Goal: Task Accomplishment & Management: Use online tool/utility

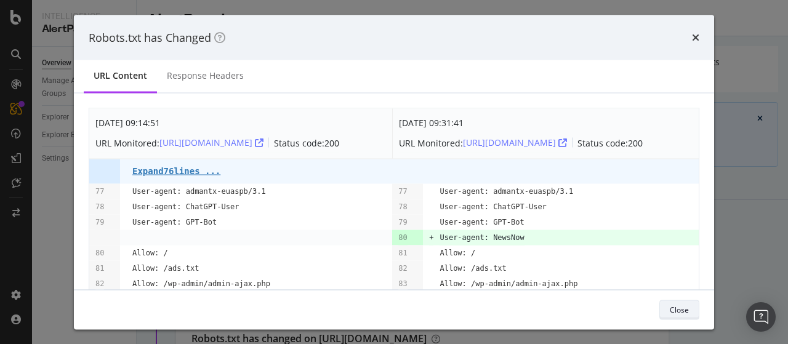
click at [674, 306] on div "Close" at bounding box center [679, 309] width 19 height 10
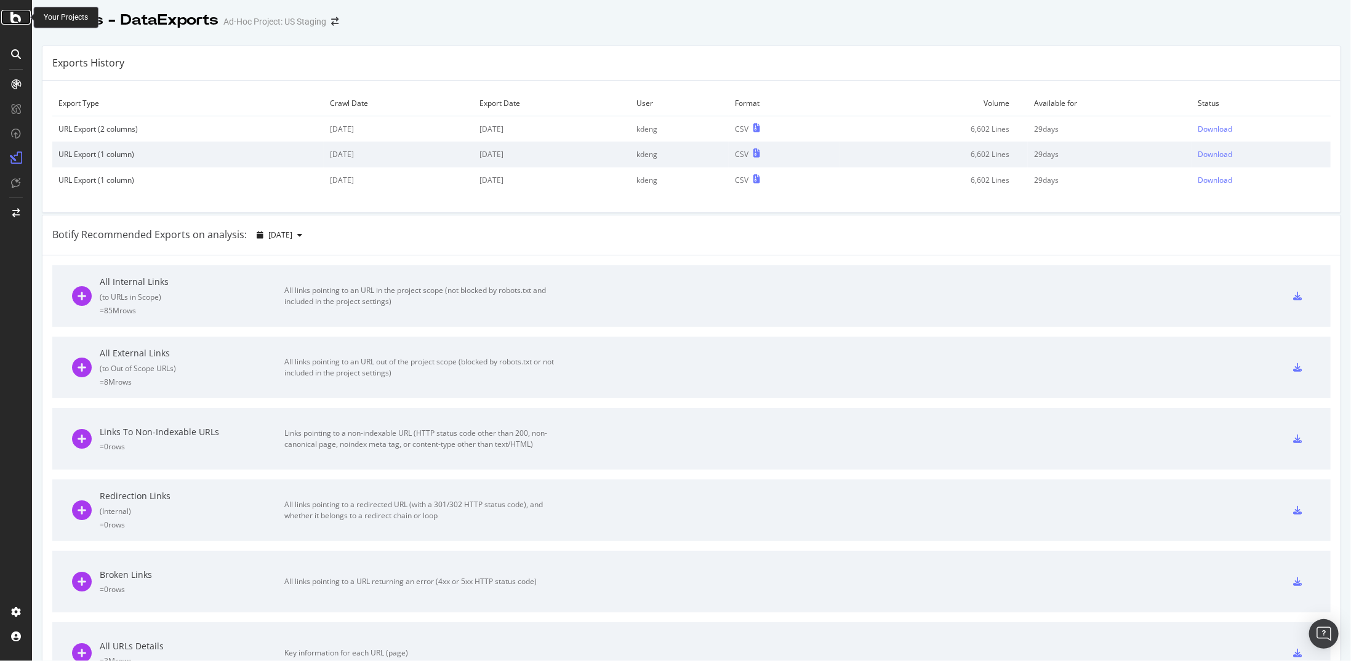
click at [13, 24] on icon at bounding box center [15, 17] width 11 height 15
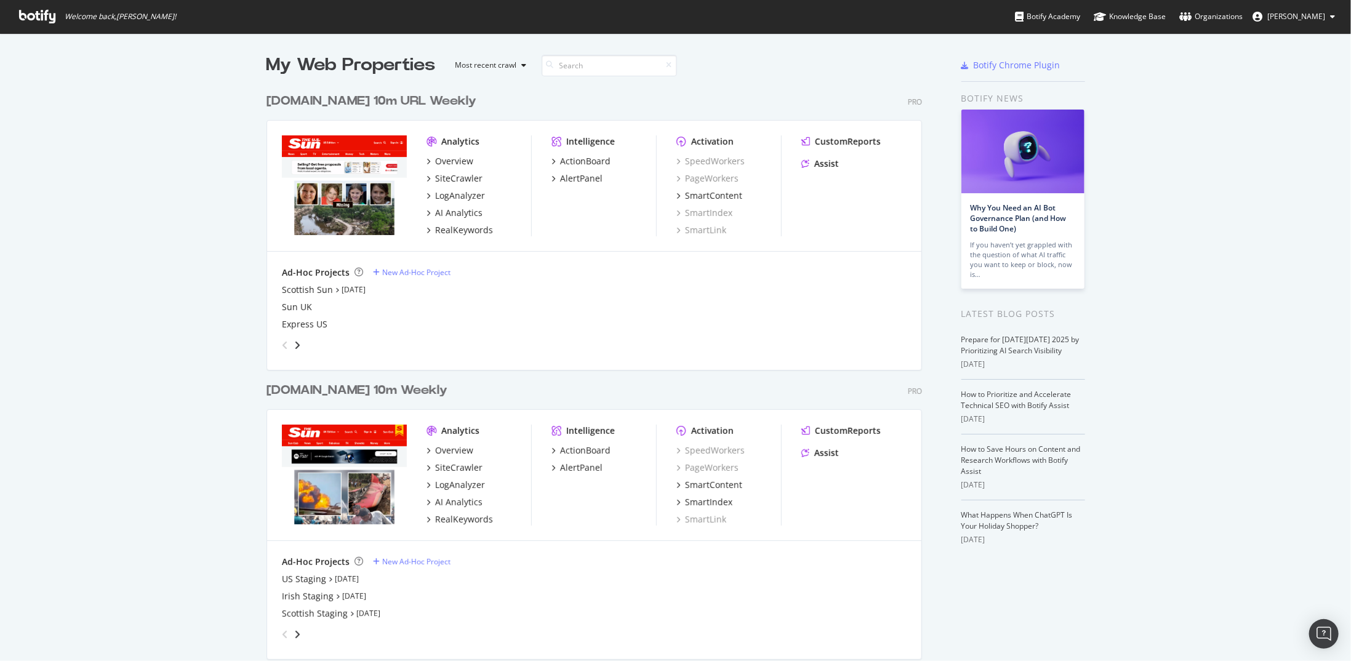
click at [333, 100] on div "The-Sun.com 10m URL Weekly" at bounding box center [372, 101] width 210 height 18
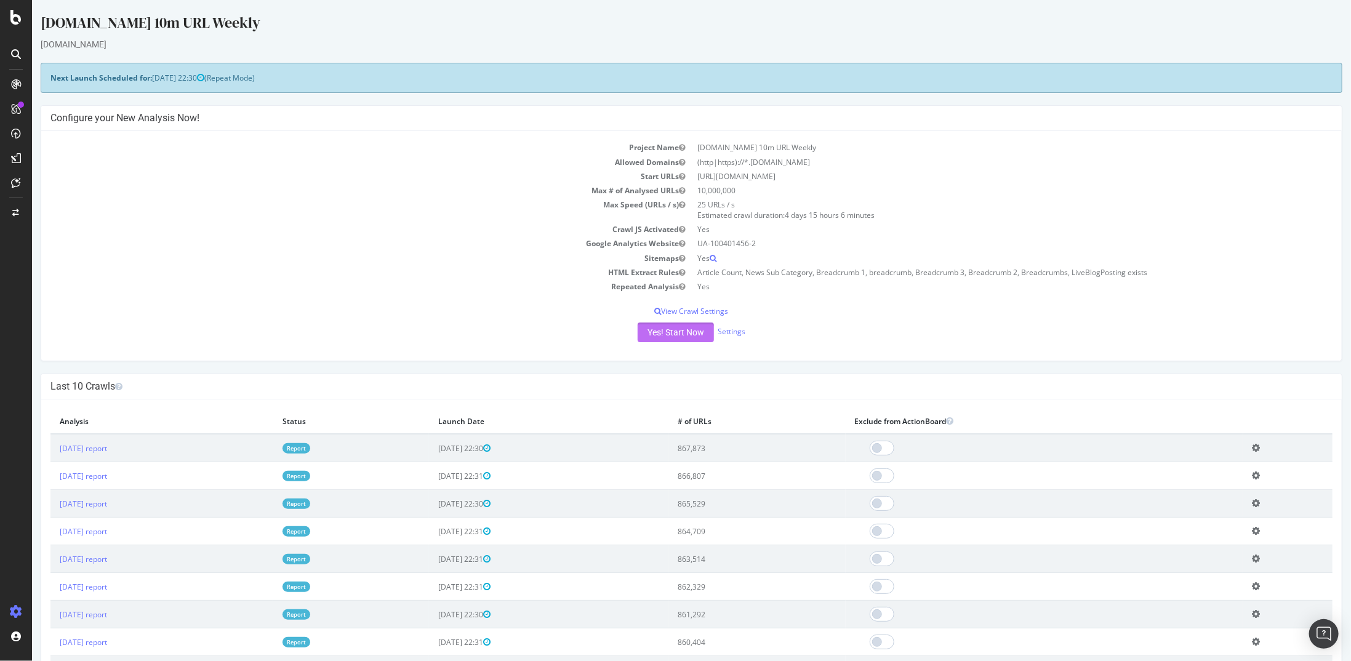
click at [652, 331] on button "Yes! Start Now" at bounding box center [675, 333] width 76 height 20
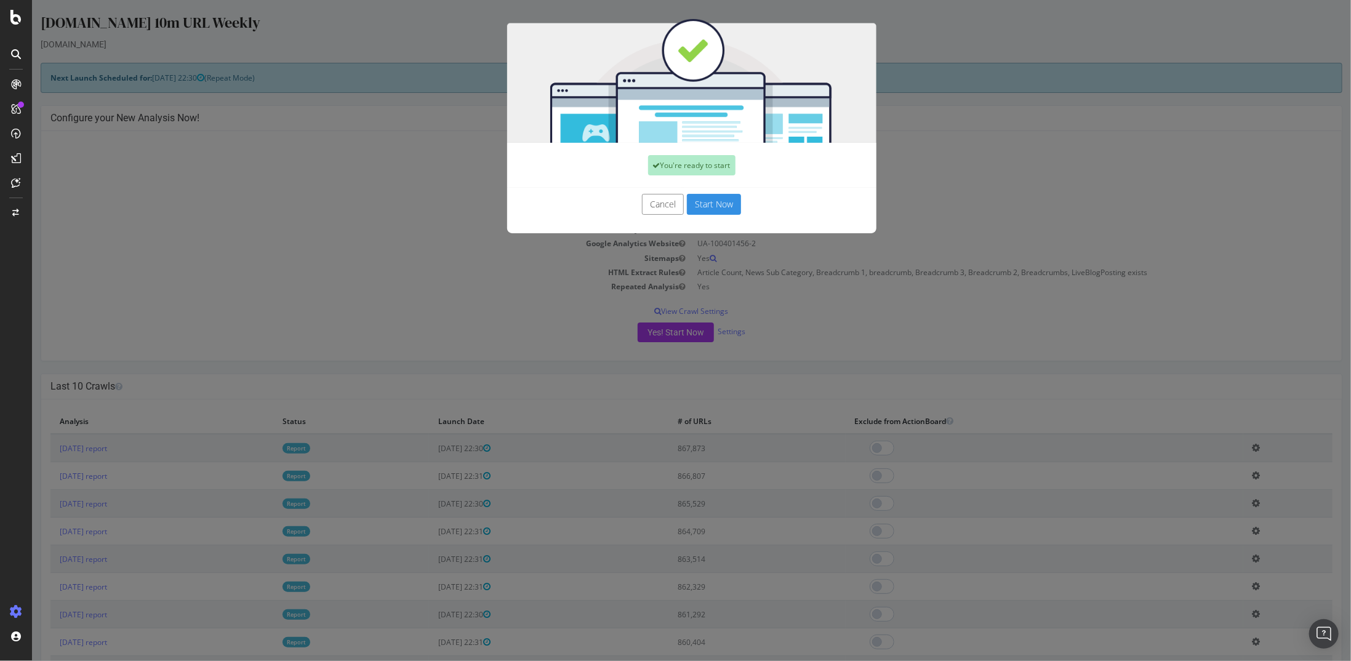
click at [699, 202] on button "Start Now" at bounding box center [713, 204] width 54 height 21
